Goal: Task Accomplishment & Management: Complete application form

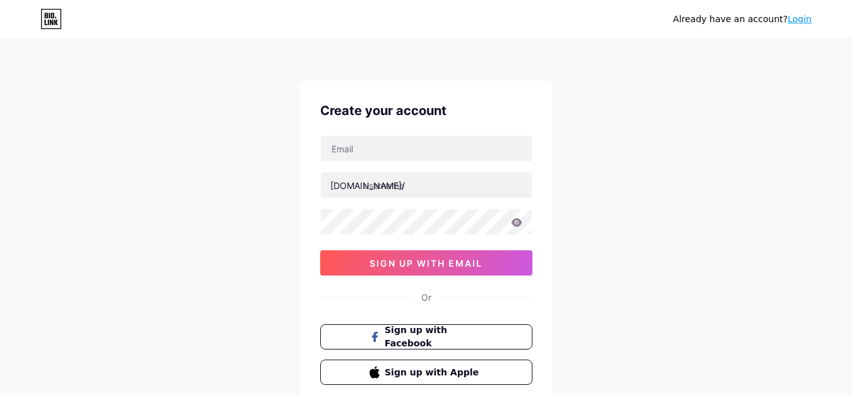
click at [426, 166] on div "[DOMAIN_NAME]/ 0cAFcWeA6VPytcF1Od1Ft0x5eMq6T_F4RJKI3ae6cIrrSJAZ-W6ks2FlxSHuWtZI…" at bounding box center [426, 205] width 212 height 140
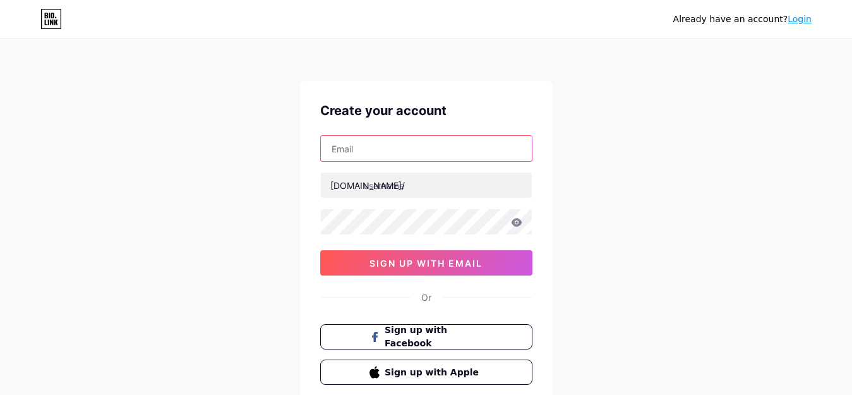
click at [421, 160] on input "text" at bounding box center [426, 148] width 211 height 25
paste input "[EMAIL_ADDRESS][DOMAIN_NAME]"
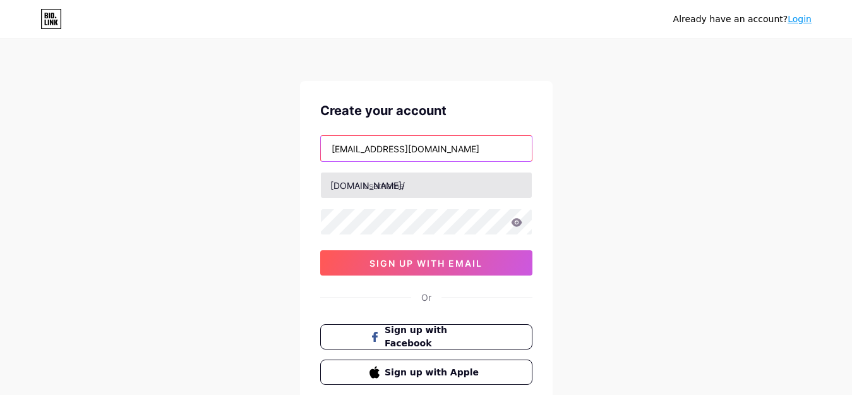
type input "[EMAIL_ADDRESS][DOMAIN_NAME]"
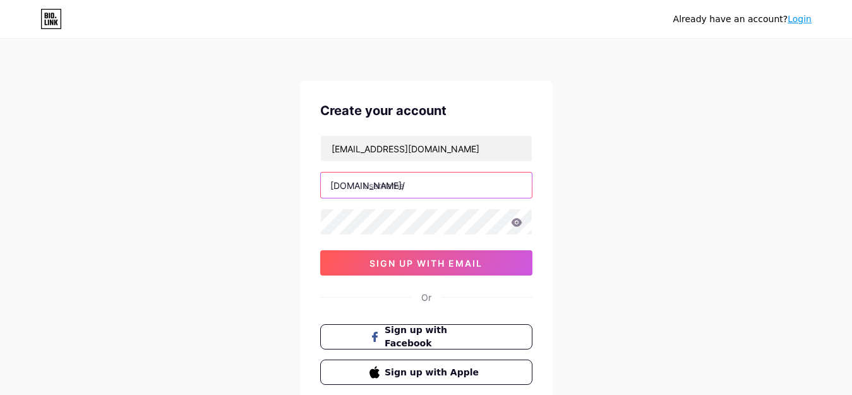
click at [407, 191] on input "text" at bounding box center [426, 184] width 211 height 25
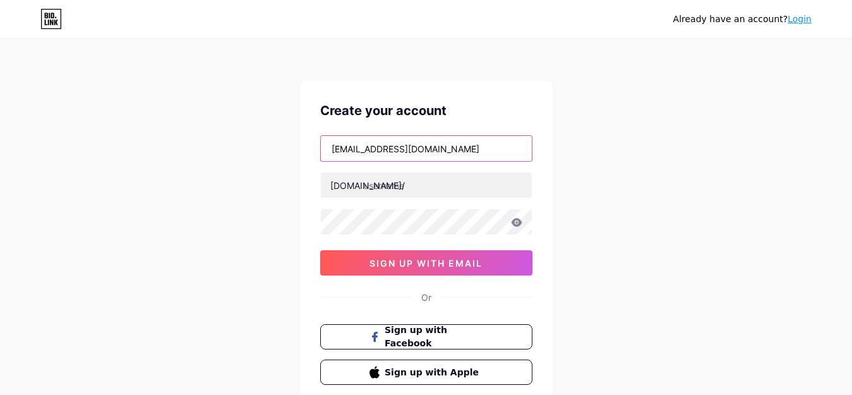
click at [361, 159] on input "[EMAIL_ADDRESS][DOMAIN_NAME]" at bounding box center [426, 148] width 211 height 25
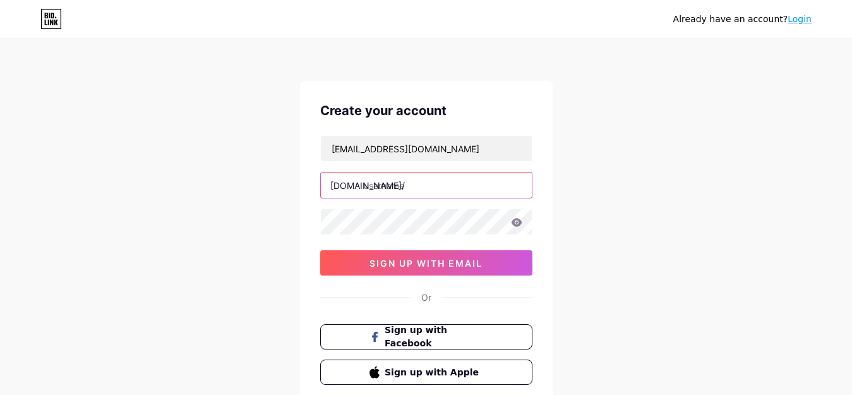
paste input "mianewmanu"
click at [394, 179] on input "mianewmanu" at bounding box center [426, 184] width 211 height 25
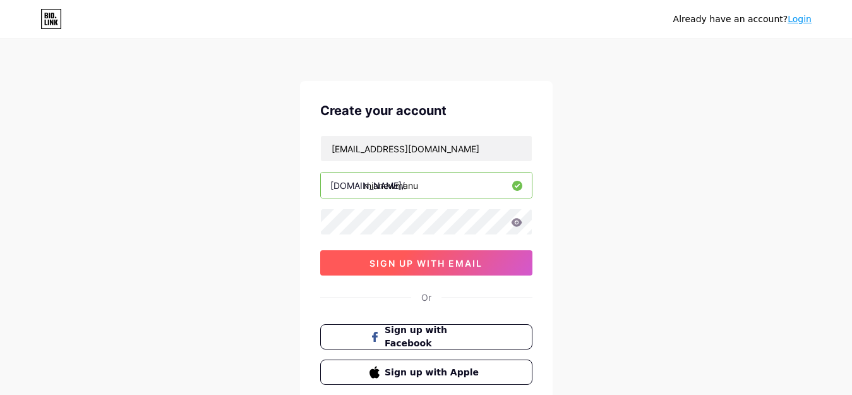
click at [351, 255] on button "sign up with email" at bounding box center [426, 262] width 212 height 25
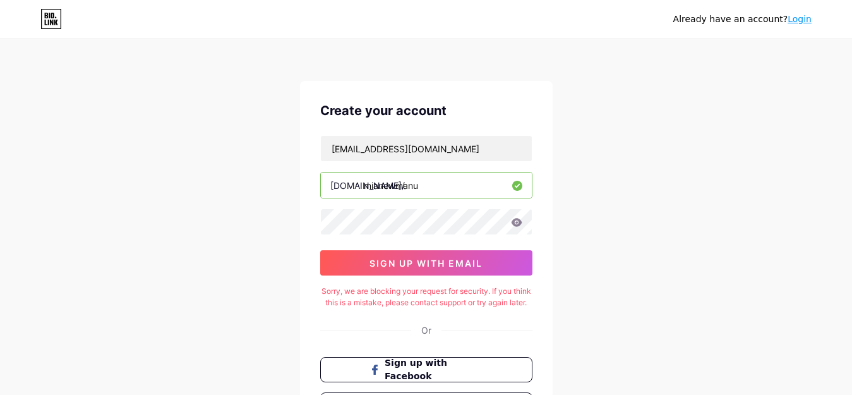
click at [431, 180] on input "mianewmanu" at bounding box center [426, 184] width 211 height 25
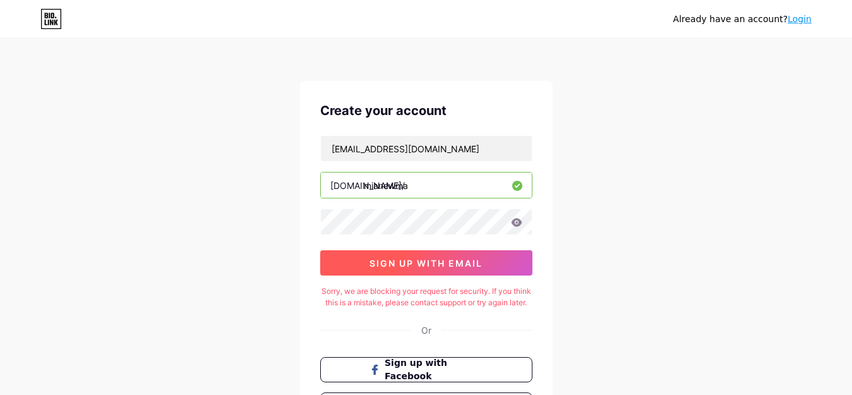
type input "mianewma"
click at [446, 265] on span "sign up with email" at bounding box center [426, 263] width 113 height 11
click at [444, 265] on span "sign up with email" at bounding box center [426, 263] width 113 height 11
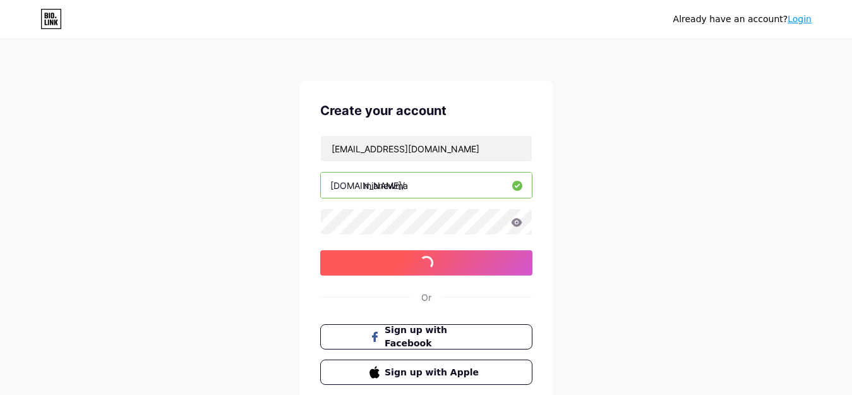
click at [444, 265] on span "sign up with email" at bounding box center [426, 263] width 113 height 11
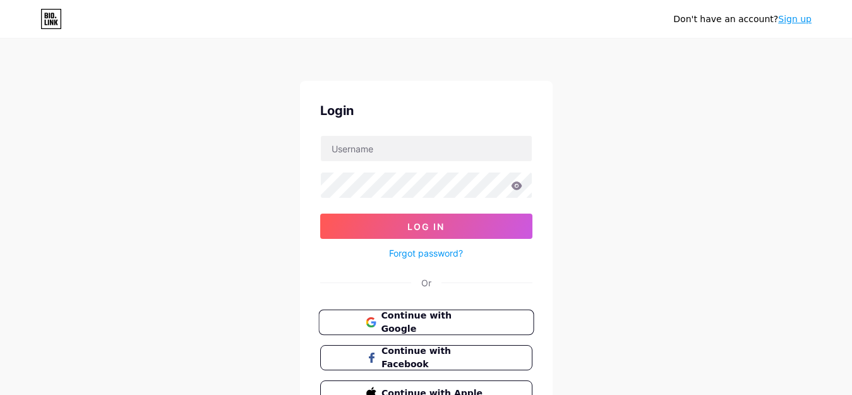
click at [452, 316] on span "Continue with Google" at bounding box center [433, 322] width 105 height 27
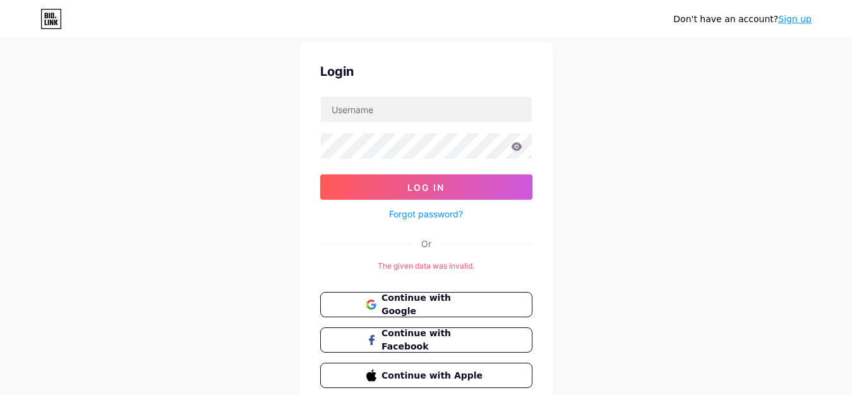
scroll to position [92, 0]
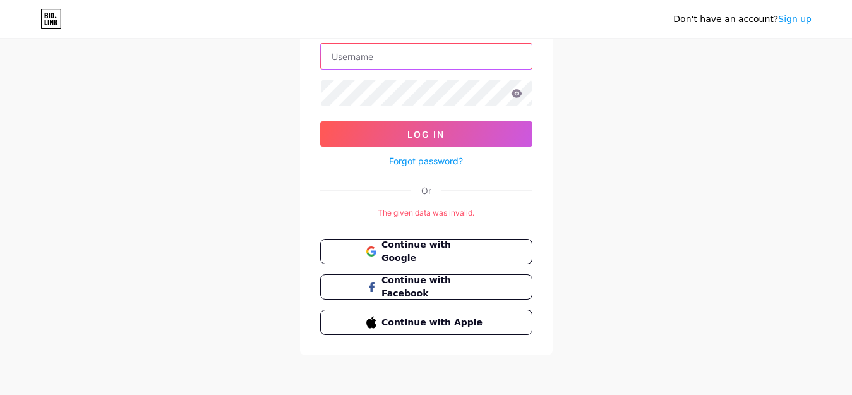
click at [366, 55] on input "text" at bounding box center [426, 56] width 211 height 25
paste input "mianewmanu"
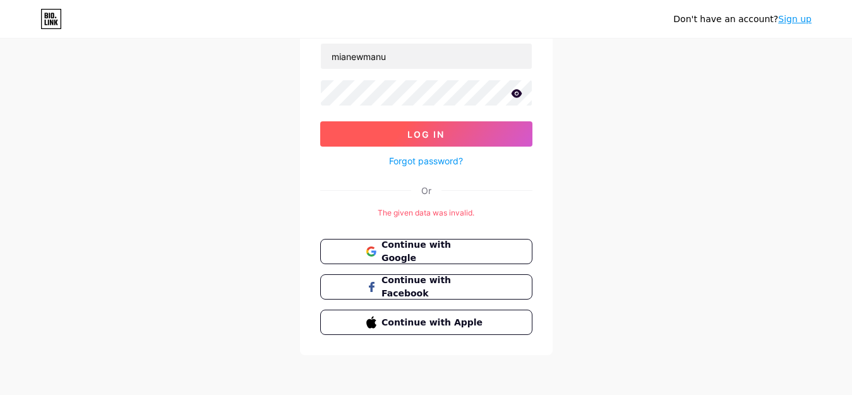
click at [408, 142] on button "Log In" at bounding box center [426, 133] width 212 height 25
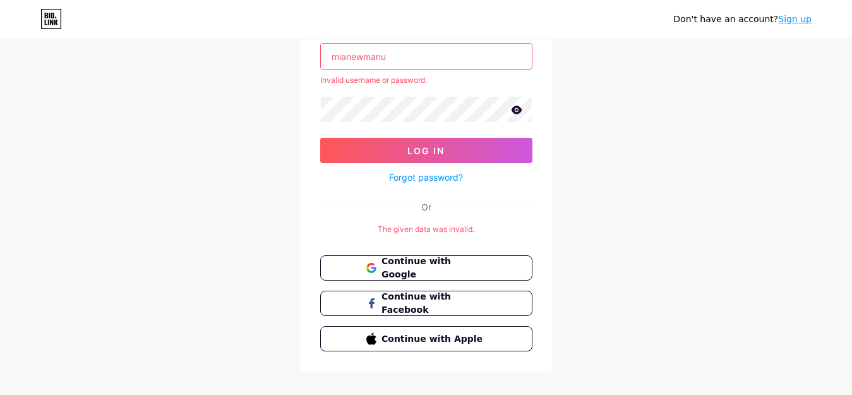
click at [397, 64] on input "mianewmanu" at bounding box center [426, 56] width 211 height 25
click at [320, 138] on button "Log In" at bounding box center [426, 150] width 212 height 25
drag, startPoint x: 385, startPoint y: 63, endPoint x: 529, endPoint y: 55, distance: 144.3
click at [529, 55] on input "[EMAIL_ADDRESS][DOMAIN_NAME]" at bounding box center [426, 56] width 211 height 25
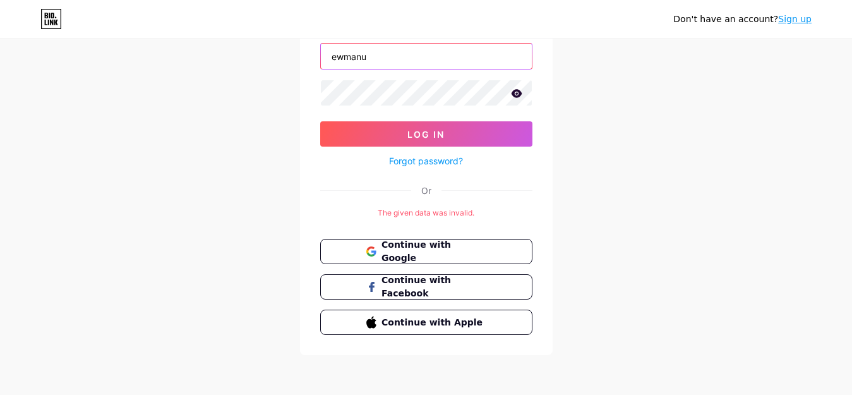
drag, startPoint x: 325, startPoint y: 57, endPoint x: 248, endPoint y: 67, distance: 77.0
click at [248, 67] on div "Don't have an account? Sign up Login ewmanu Log In Forgot password? Or The give…" at bounding box center [426, 152] width 852 height 488
click at [320, 121] on button "Log In" at bounding box center [426, 133] width 212 height 25
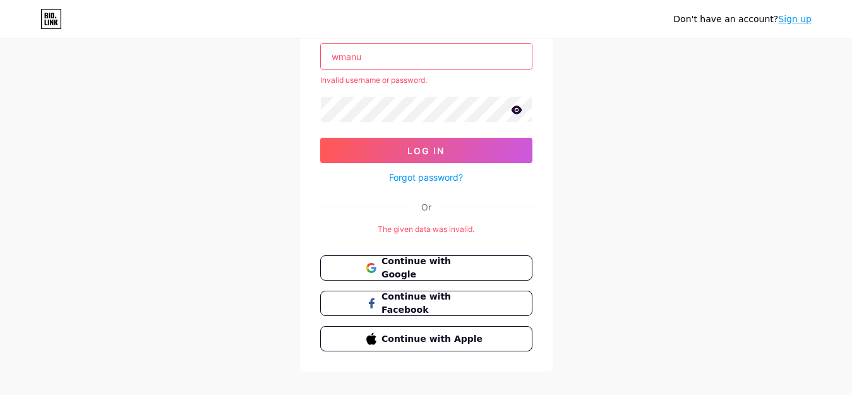
click at [339, 57] on input "wmanu" at bounding box center [426, 56] width 211 height 25
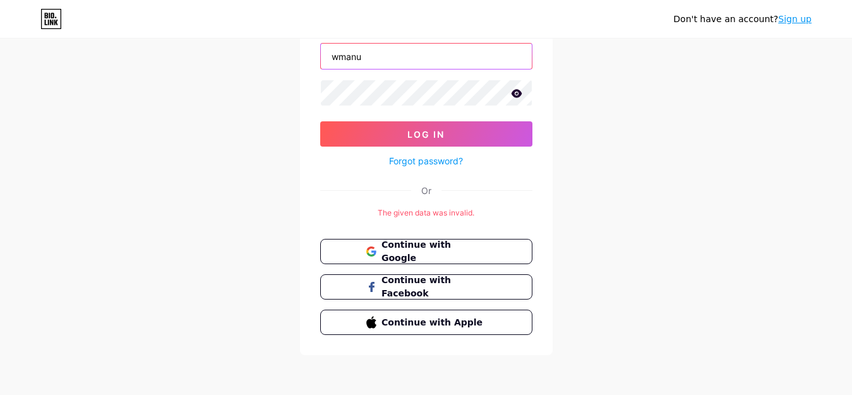
type input "wmanu"
click at [533, 104] on div "Login wmanu Log In Forgot password? Or The given data was invalid. Continue wit…" at bounding box center [426, 172] width 253 height 366
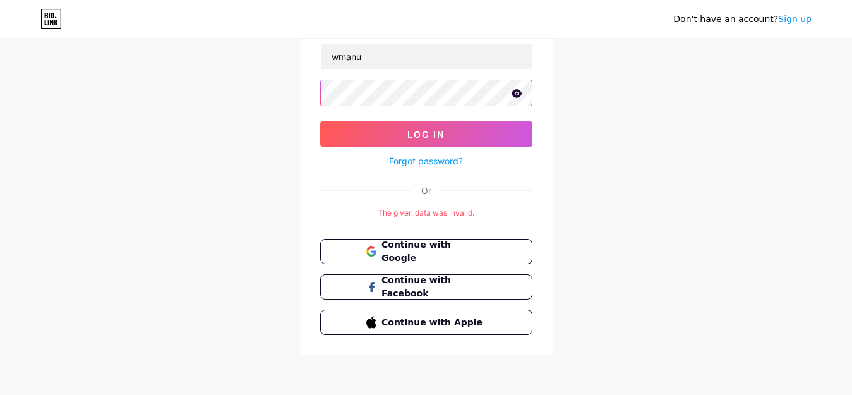
click at [519, 93] on div at bounding box center [426, 93] width 212 height 27
click at [519, 93] on icon at bounding box center [516, 93] width 11 height 8
drag, startPoint x: 39, startPoint y: 15, endPoint x: 45, endPoint y: 23, distance: 10.9
click at [39, 16] on div "Don't have an account? Sign up" at bounding box center [426, 19] width 852 height 20
click at [54, 28] on icon at bounding box center [50, 19] width 21 height 20
